Goal: Transaction & Acquisition: Purchase product/service

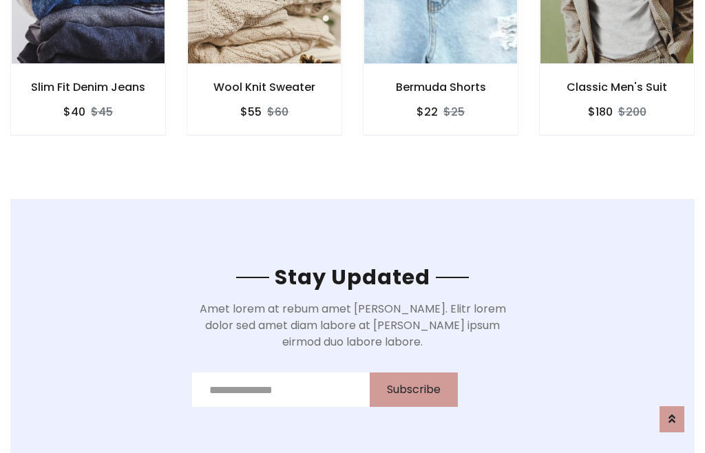
scroll to position [2073, 0]
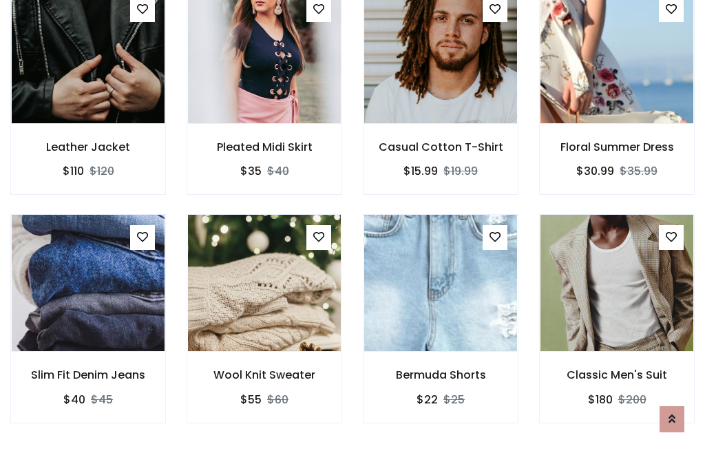
click at [352, 226] on div "Bermuda Shorts $22 $25" at bounding box center [440, 328] width 176 height 228
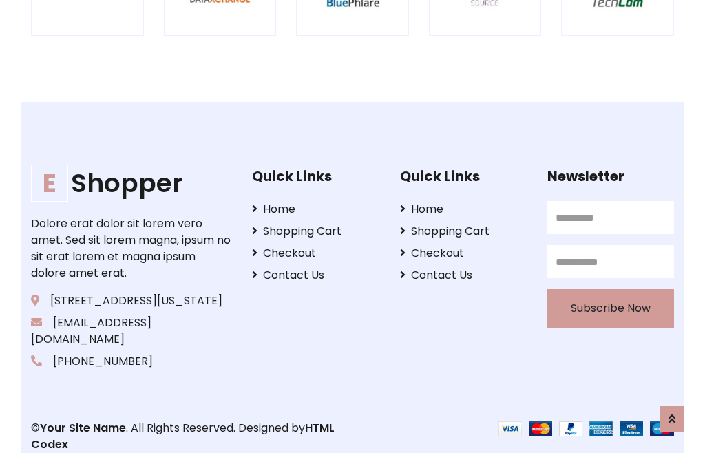
scroll to position [2620, 0]
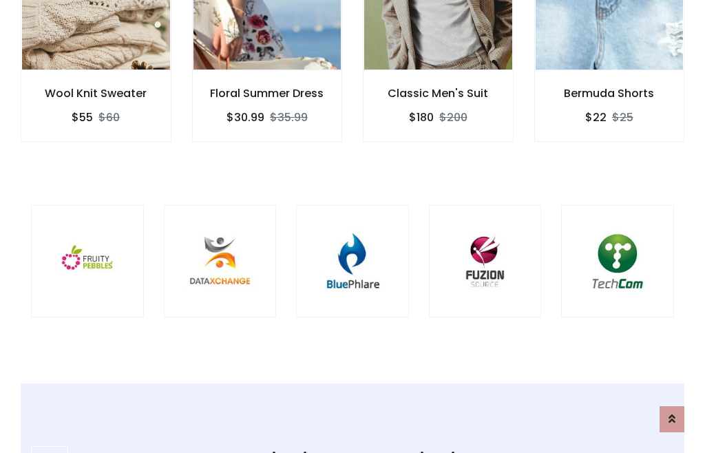
click at [352, 226] on img at bounding box center [352, 261] width 78 height 78
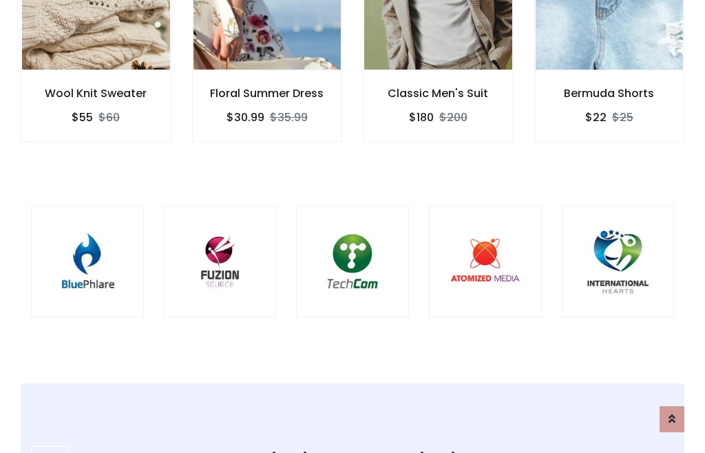
click at [352, 226] on img at bounding box center [352, 261] width 78 height 78
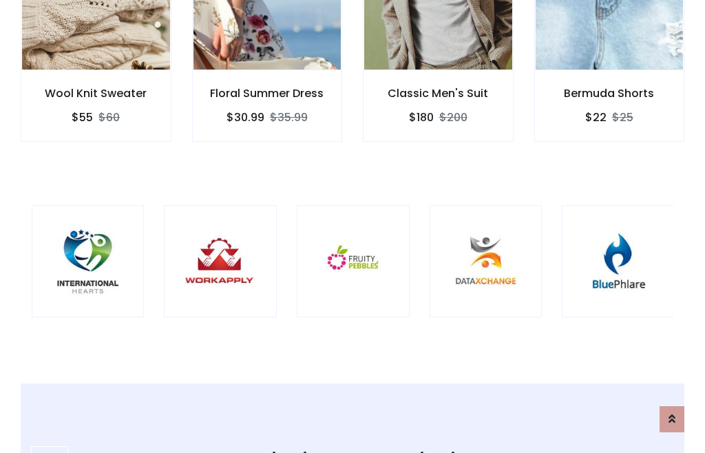
click at [352, 226] on img at bounding box center [353, 261] width 78 height 78
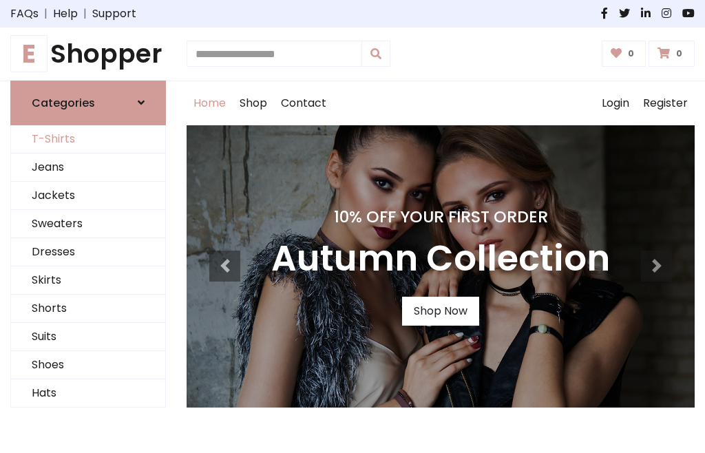
click at [88, 139] on link "T-Shirts" at bounding box center [88, 139] width 154 height 28
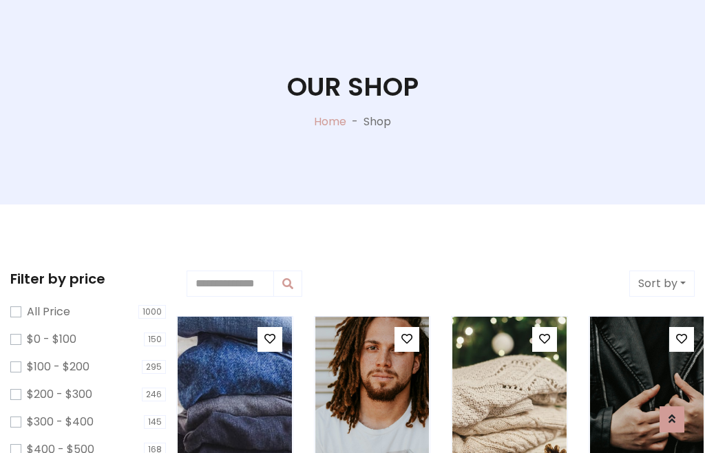
scroll to position [70, 0]
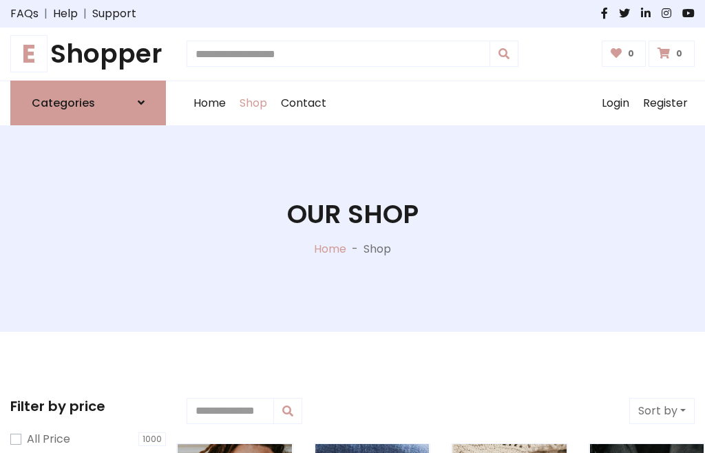
click at [88, 54] on h1 "E Shopper" at bounding box center [88, 54] width 156 height 31
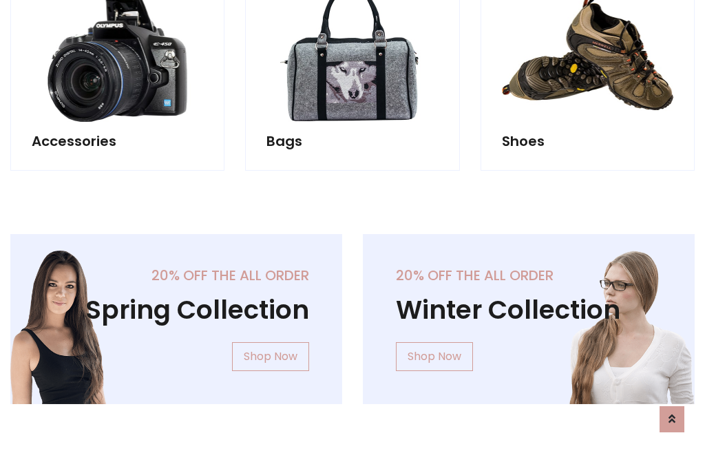
scroll to position [1337, 0]
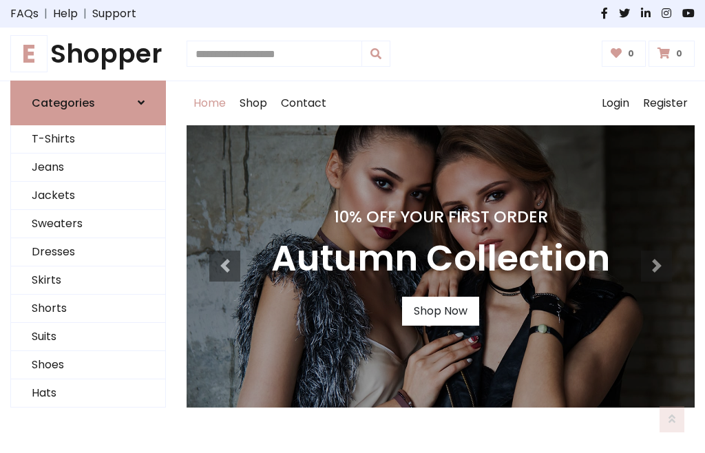
scroll to position [452, 0]
